Goal: Navigation & Orientation: Find specific page/section

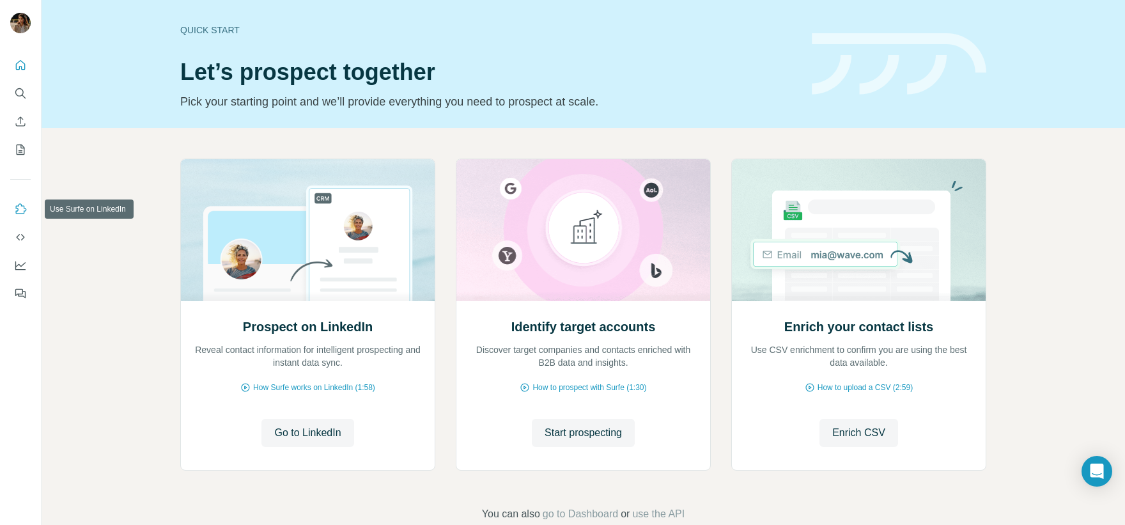
click at [15, 206] on icon "Use Surfe on LinkedIn" at bounding box center [20, 209] width 13 height 13
click at [24, 83] on button "Search" at bounding box center [20, 93] width 20 height 23
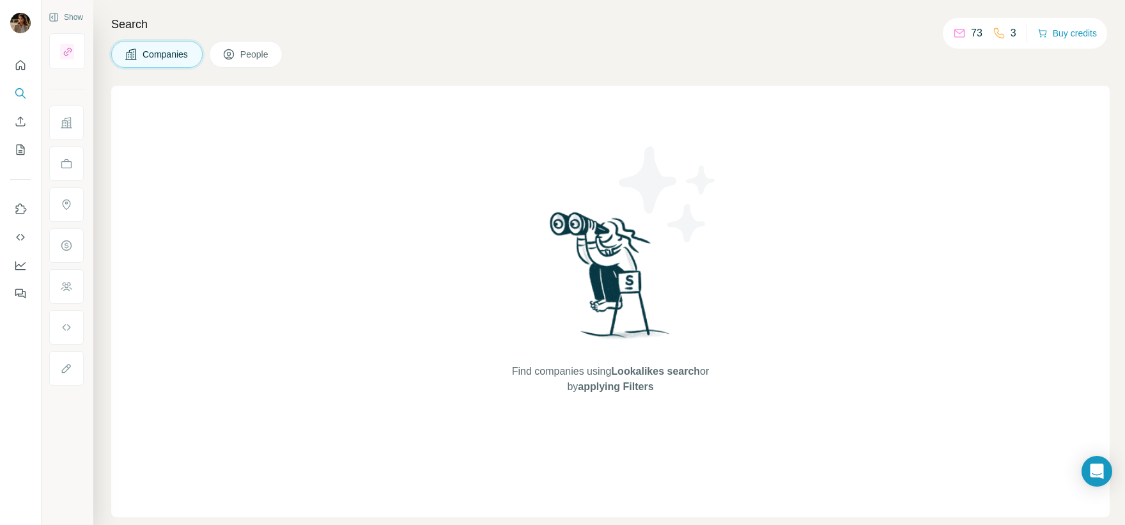
click at [424, 43] on div "Companies People" at bounding box center [610, 54] width 998 height 27
click at [950, 76] on div "Search Companies People Find companies using Lookalikes search or by applying F…" at bounding box center [609, 262] width 1032 height 525
click at [26, 209] on icon "Use Surfe on LinkedIn" at bounding box center [21, 208] width 11 height 10
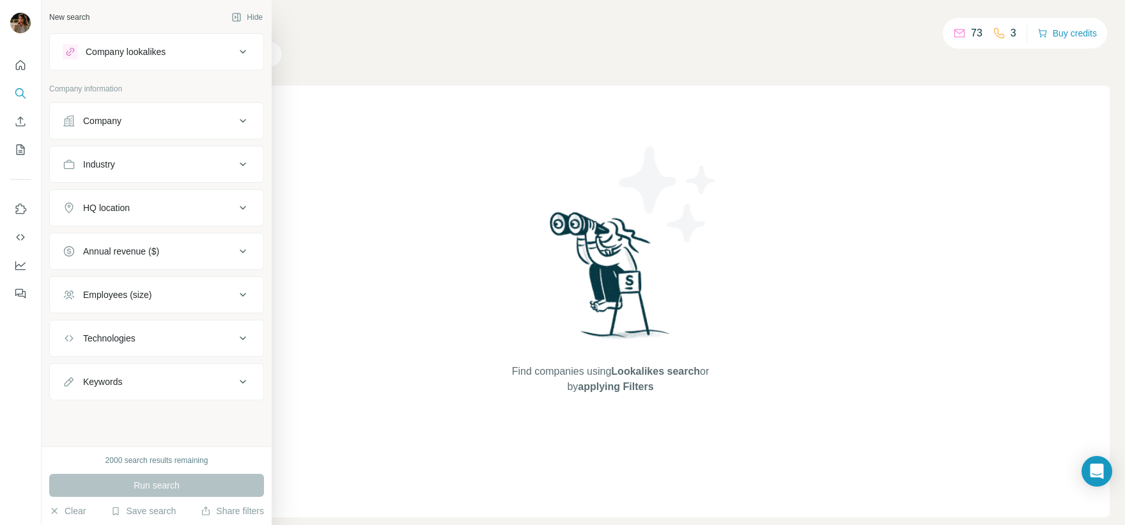
click at [194, 116] on div "Company" at bounding box center [149, 120] width 173 height 13
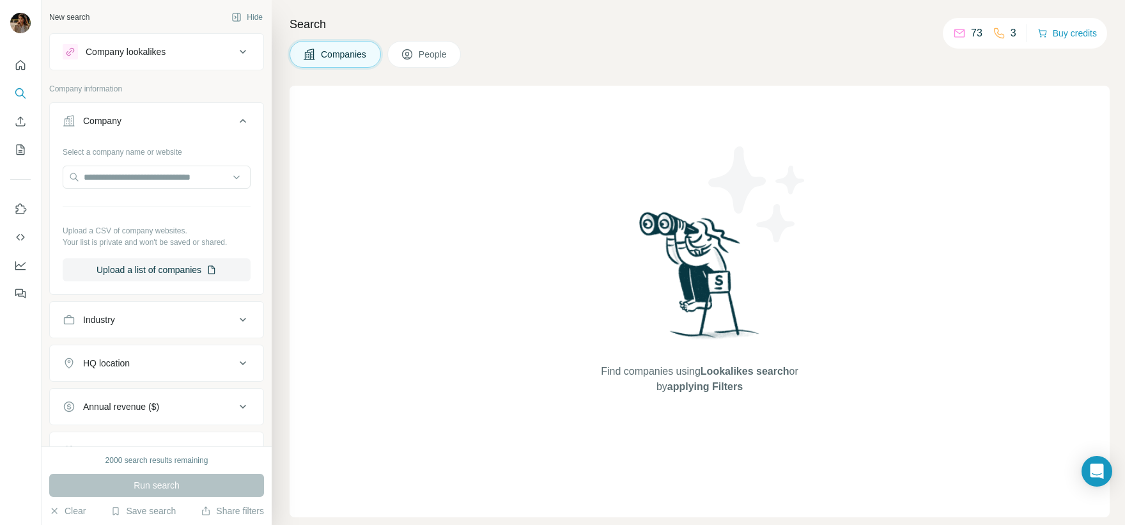
drag, startPoint x: 194, startPoint y: 116, endPoint x: 187, endPoint y: 141, distance: 25.7
click at [194, 116] on div "Company" at bounding box center [149, 120] width 173 height 13
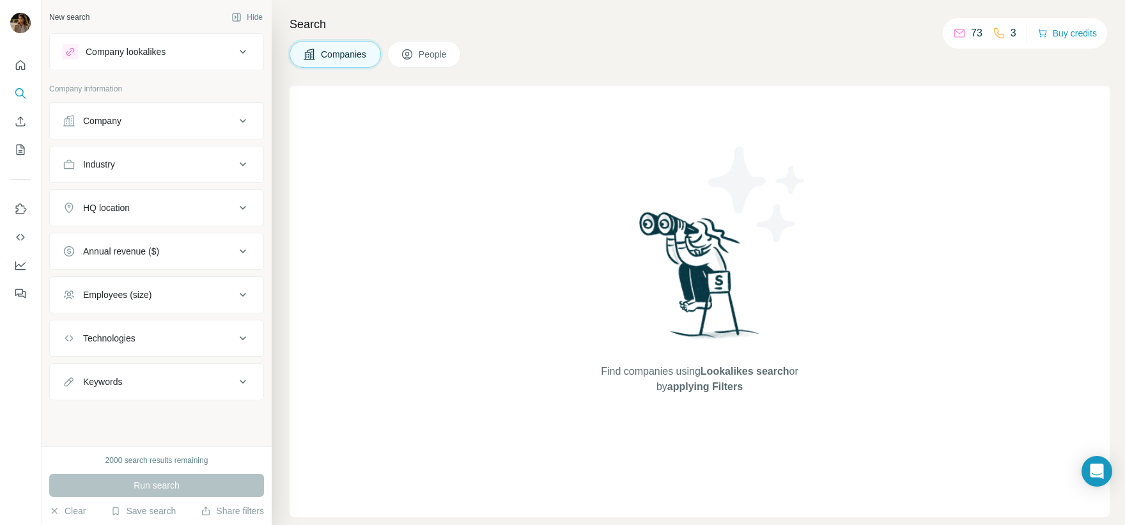
click at [235, 49] on icon at bounding box center [242, 51] width 15 height 15
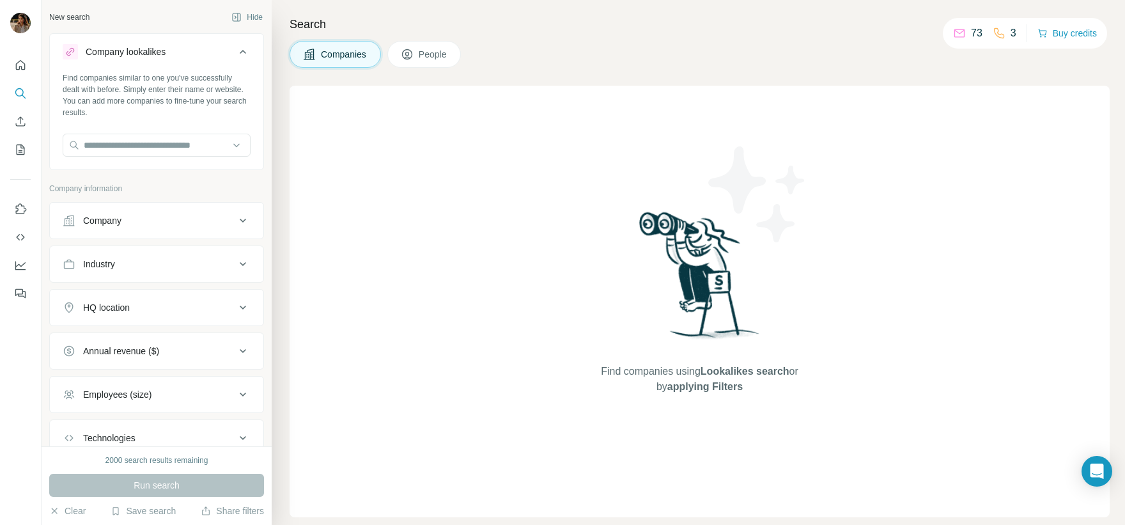
click at [236, 49] on icon at bounding box center [242, 51] width 15 height 15
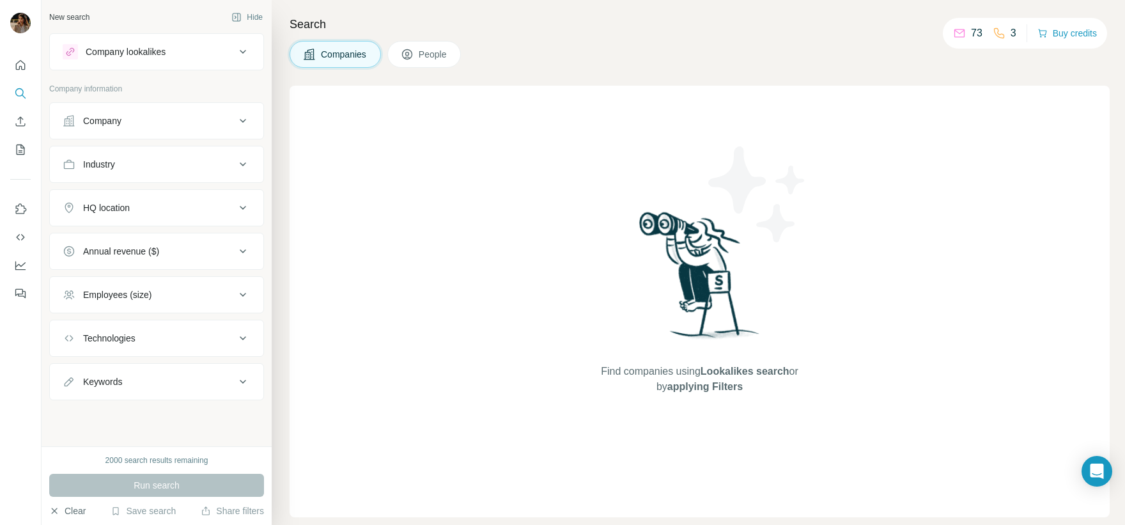
click at [61, 513] on button "Clear" at bounding box center [67, 510] width 36 height 13
click at [664, 38] on div "Search Companies People Find companies using Lookalikes search or by applying F…" at bounding box center [698, 262] width 853 height 525
click at [745, 108] on div "Find companies using Lookalikes search or by applying Filters" at bounding box center [700, 301] width 230 height 431
click at [1069, 166] on div "Find companies using Lookalikes search or by applying Filters" at bounding box center [700, 301] width 820 height 431
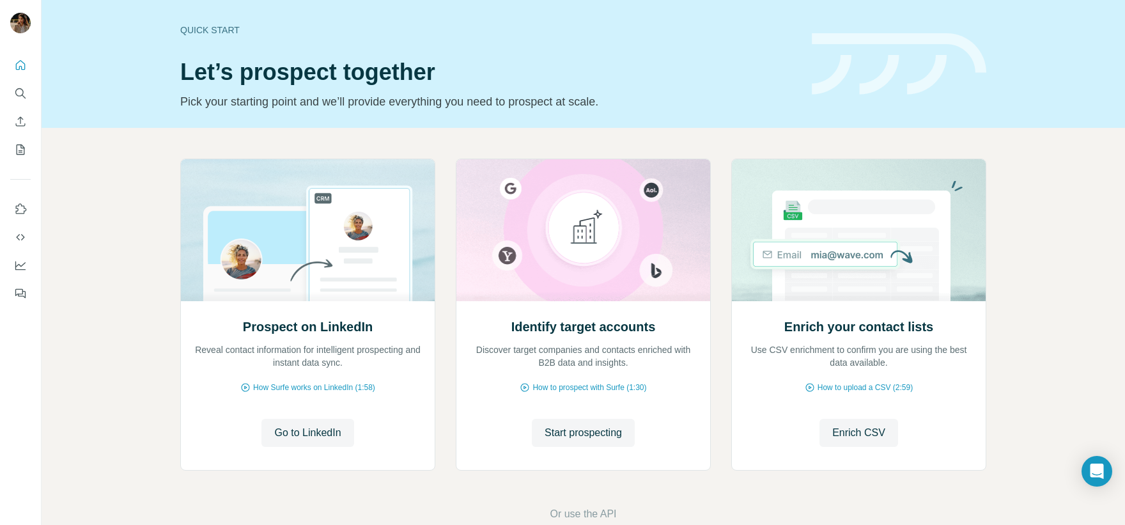
click at [81, 155] on div "Prospect on LinkedIn Reveal contact information for intelligent prospecting and…" at bounding box center [583, 340] width 1083 height 424
click at [151, 231] on div "Prospect on LinkedIn Reveal contact information for intelligent prospecting and…" at bounding box center [583, 340] width 1083 height 424
